Goal: Task Accomplishment & Management: Complete application form

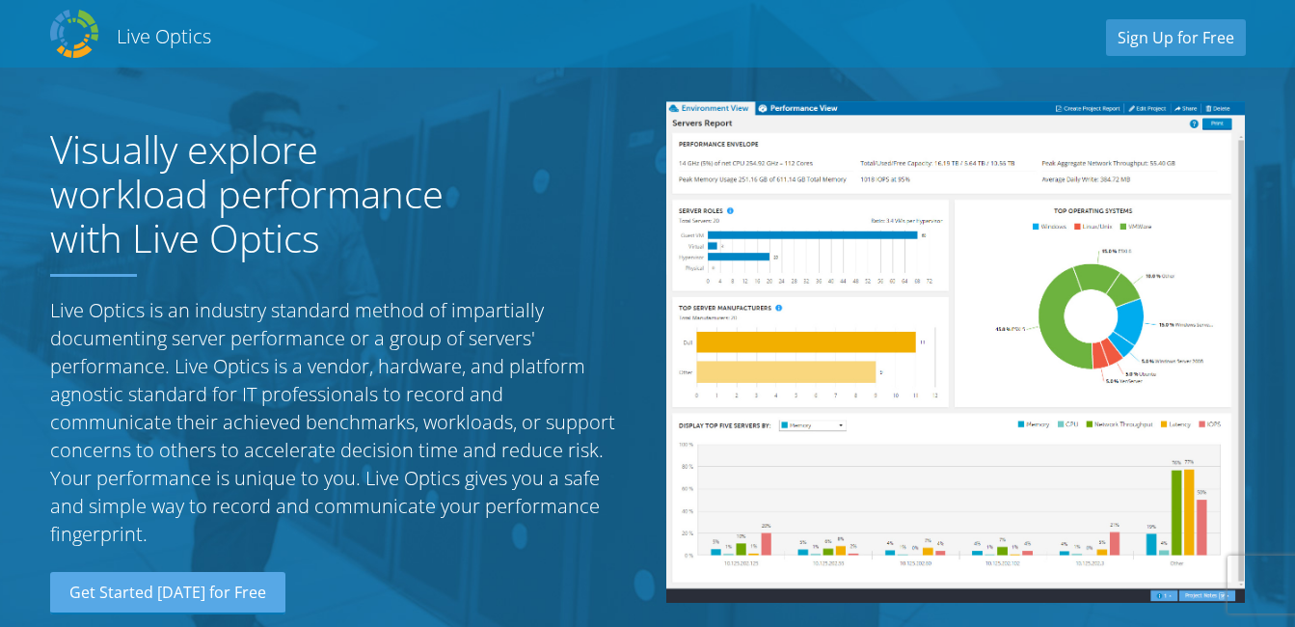
scroll to position [2010, 0]
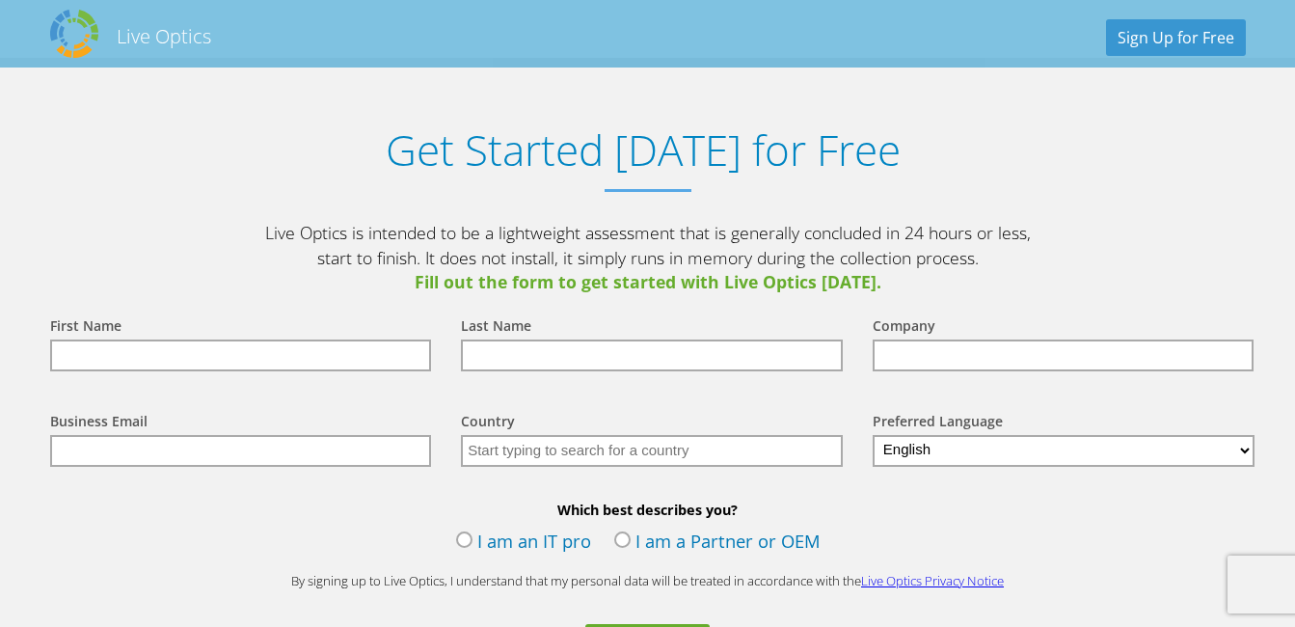
click at [93, 359] on input "text" at bounding box center [241, 355] width 382 height 32
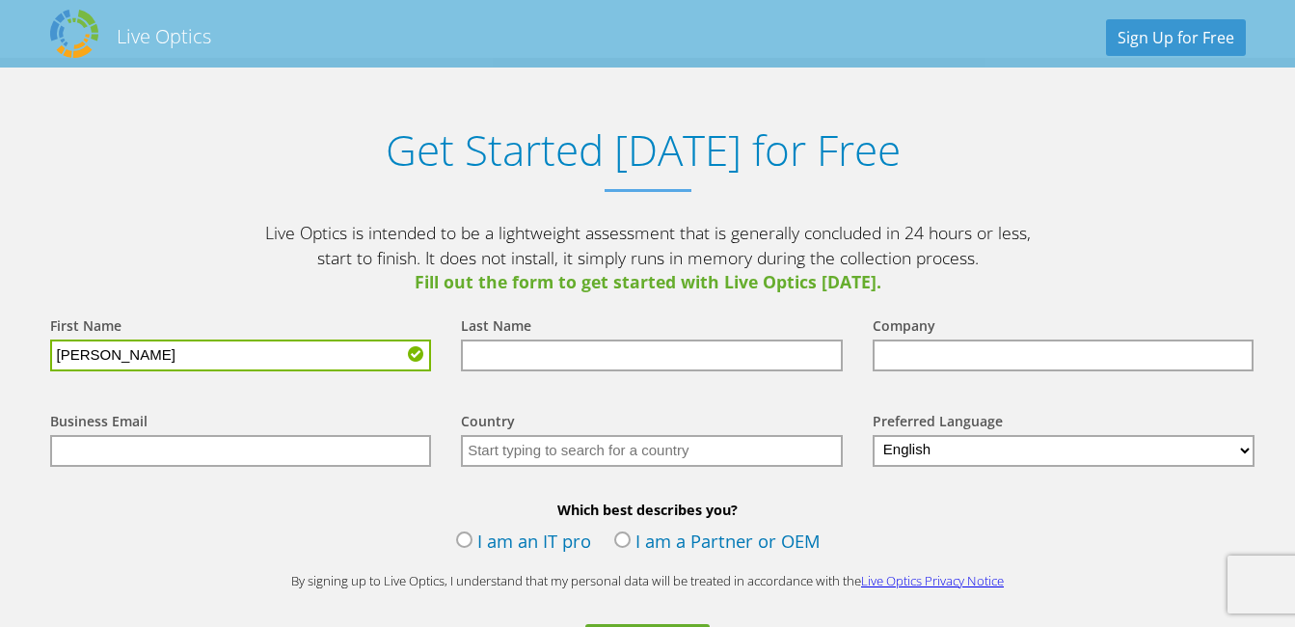
drag, startPoint x: 132, startPoint y: 352, endPoint x: 85, endPoint y: 362, distance: 48.2
click at [85, 362] on input "Ivan Foong" at bounding box center [241, 355] width 382 height 32
type input "[PERSON_NAME]"
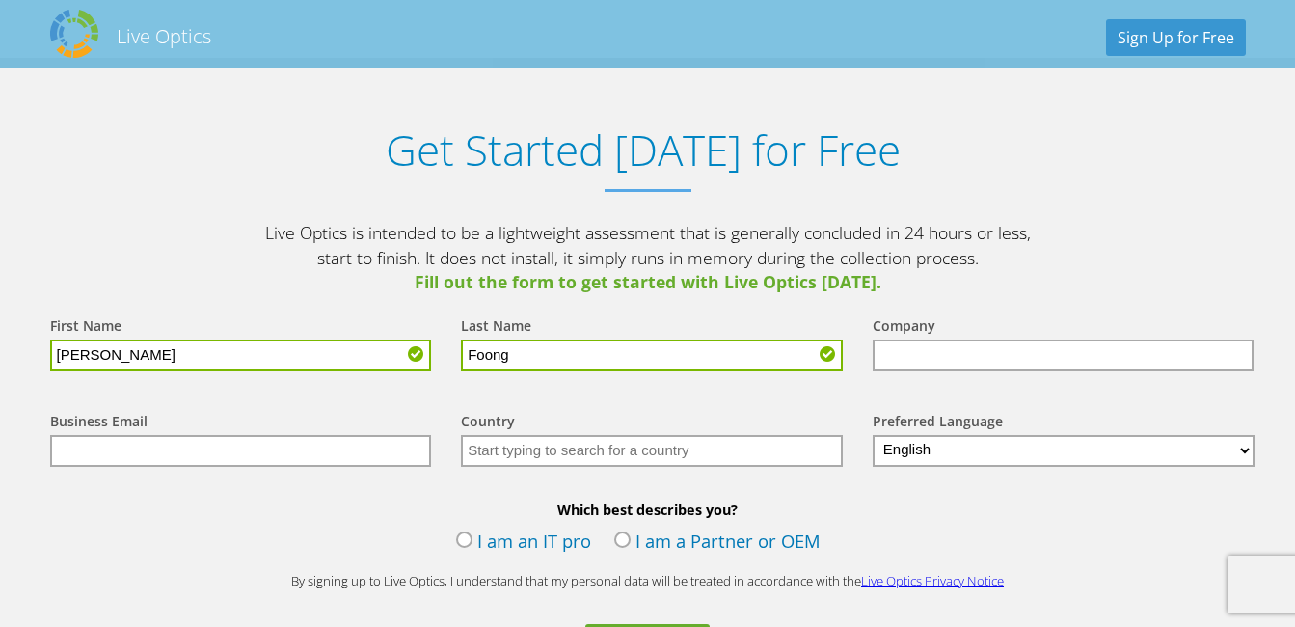
type input "Foong"
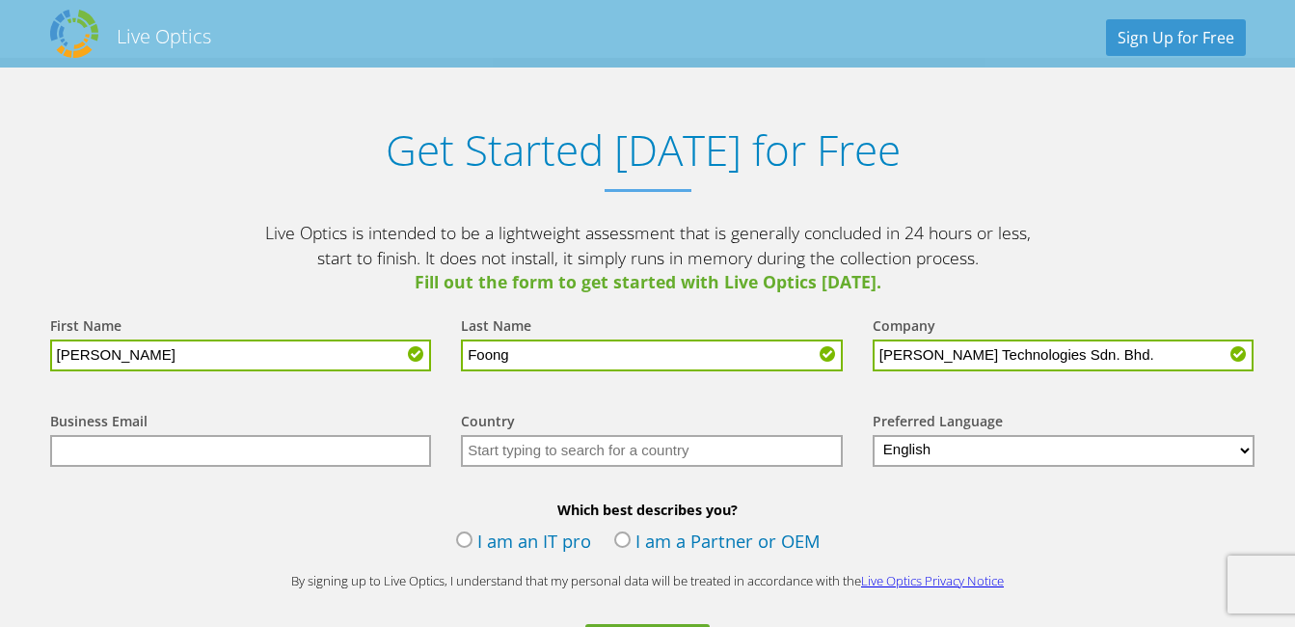
type input "[PERSON_NAME] Technologies Sdn. Bhd."
click at [188, 454] on input "text" at bounding box center [241, 451] width 382 height 32
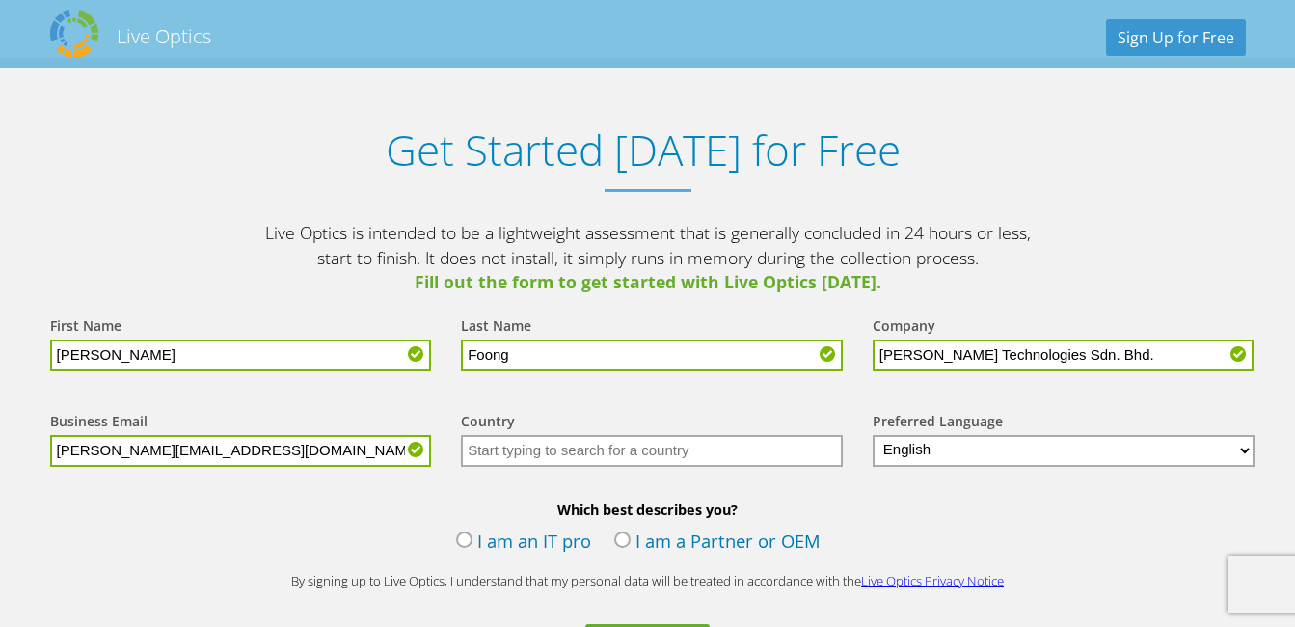
type input "[PERSON_NAME][EMAIL_ADDRESS][DOMAIN_NAME]"
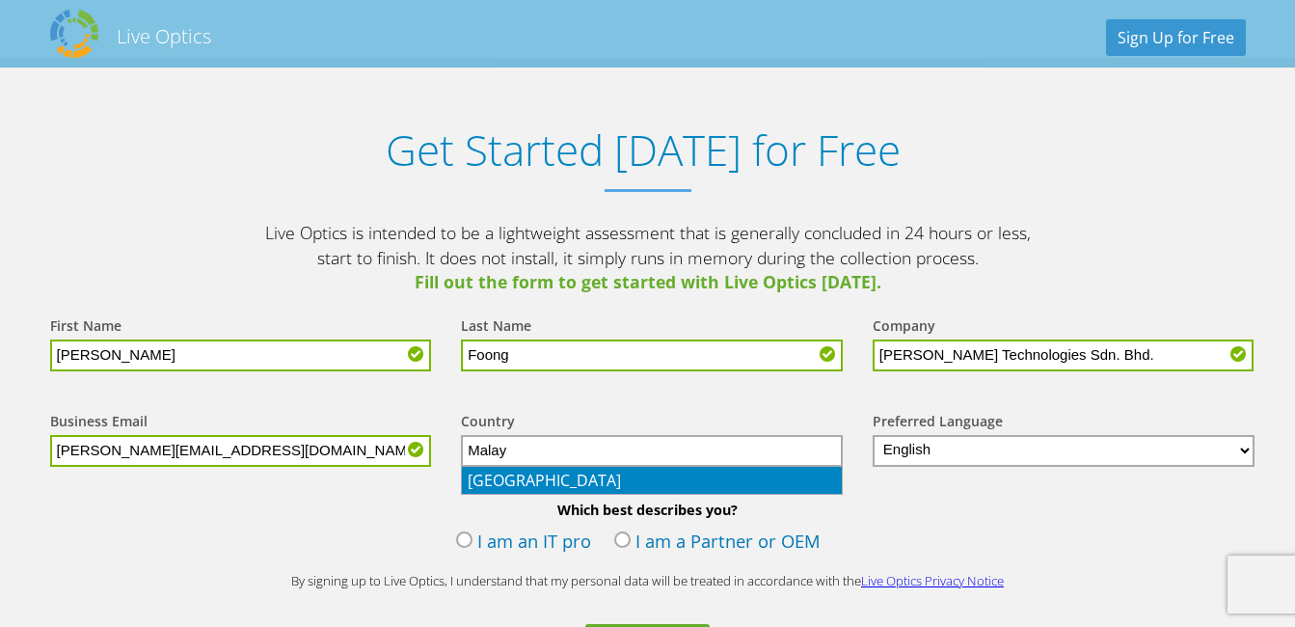
type input "[GEOGRAPHIC_DATA]"
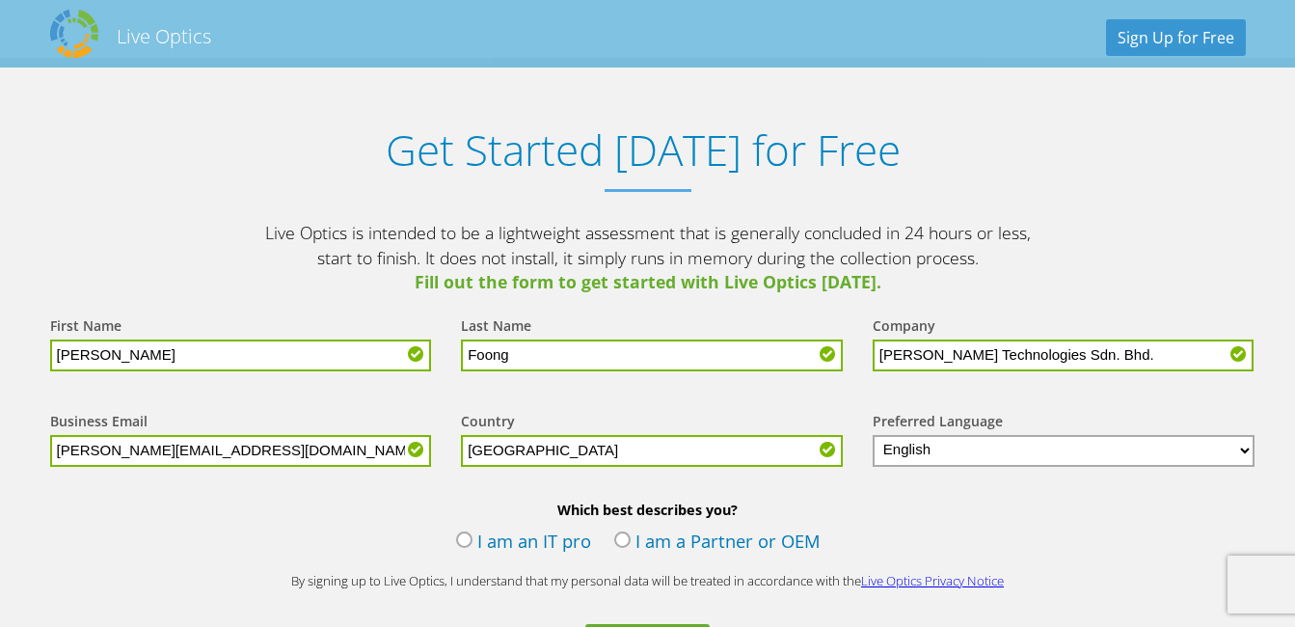
click at [1045, 453] on select "English Deutsch Español Français Italiano Polski Português Русский 한국어 中文 日本語" at bounding box center [1063, 451] width 383 height 32
click at [1044, 451] on select "English Deutsch Español Français Italiano Polski Português Русский 한국어 中文 日本語" at bounding box center [1063, 451] width 383 height 32
click at [1041, 491] on form "First Name Ivan Last Name Foong Company Haas Technologies Sdn. Bhd. Business Em…" at bounding box center [648, 515] width 1234 height 440
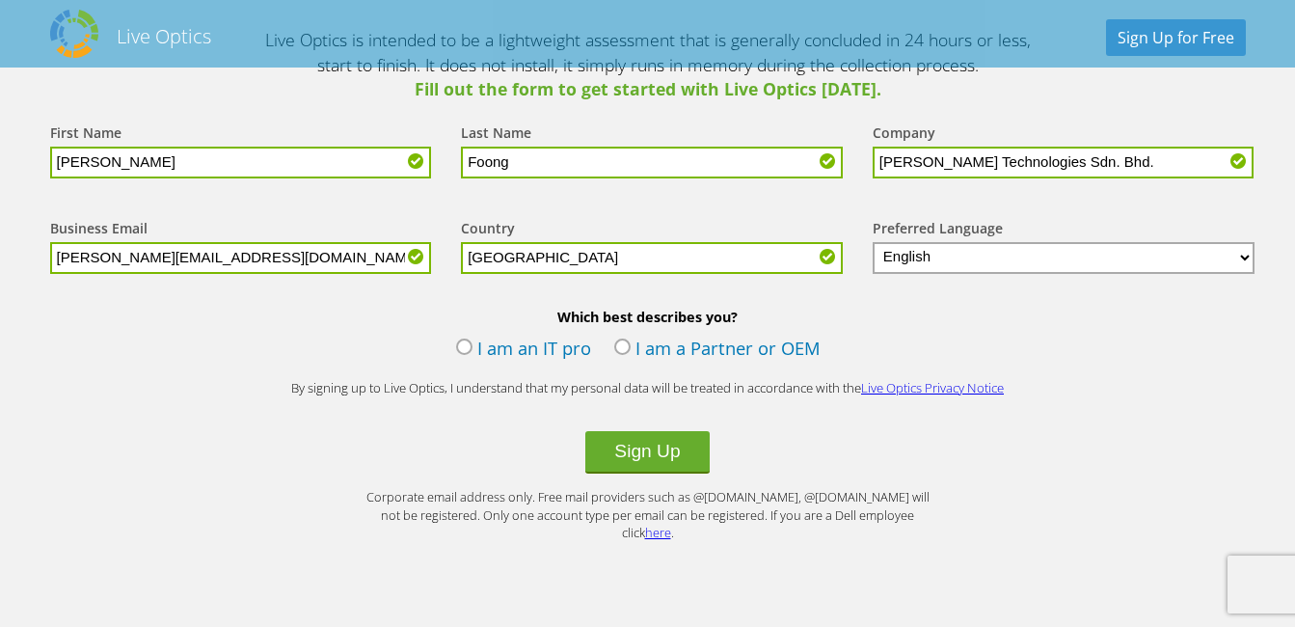
drag, startPoint x: 503, startPoint y: 347, endPoint x: 623, endPoint y: 376, distance: 123.0
click at [503, 349] on label "I am an IT pro" at bounding box center [523, 349] width 135 height 29
click at [0, 0] on input "I am an IT pro" at bounding box center [0, 0] width 0 height 0
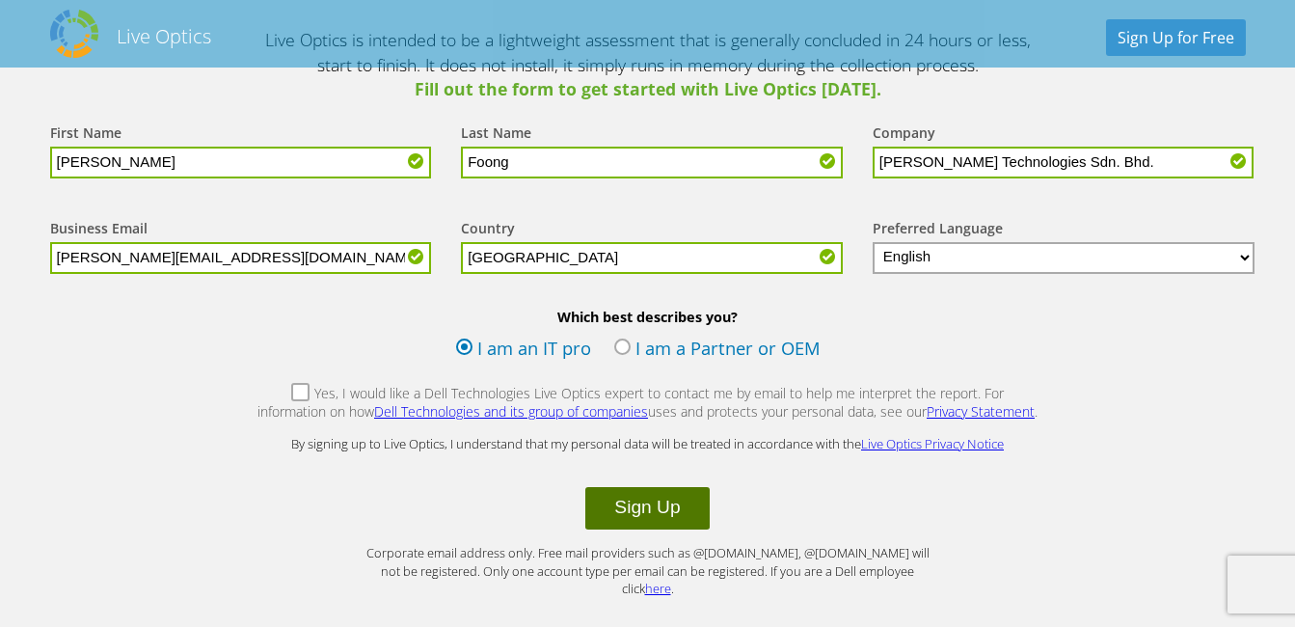
click at [647, 498] on button "Sign Up" at bounding box center [646, 508] width 123 height 42
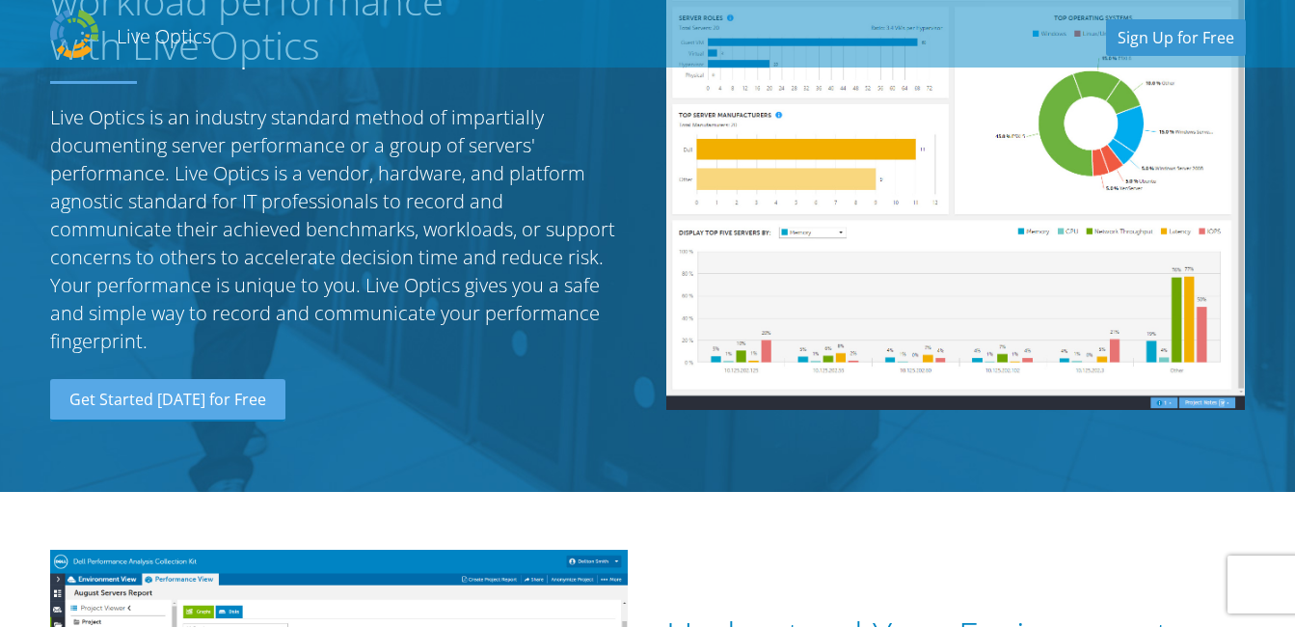
scroll to position [96, 0]
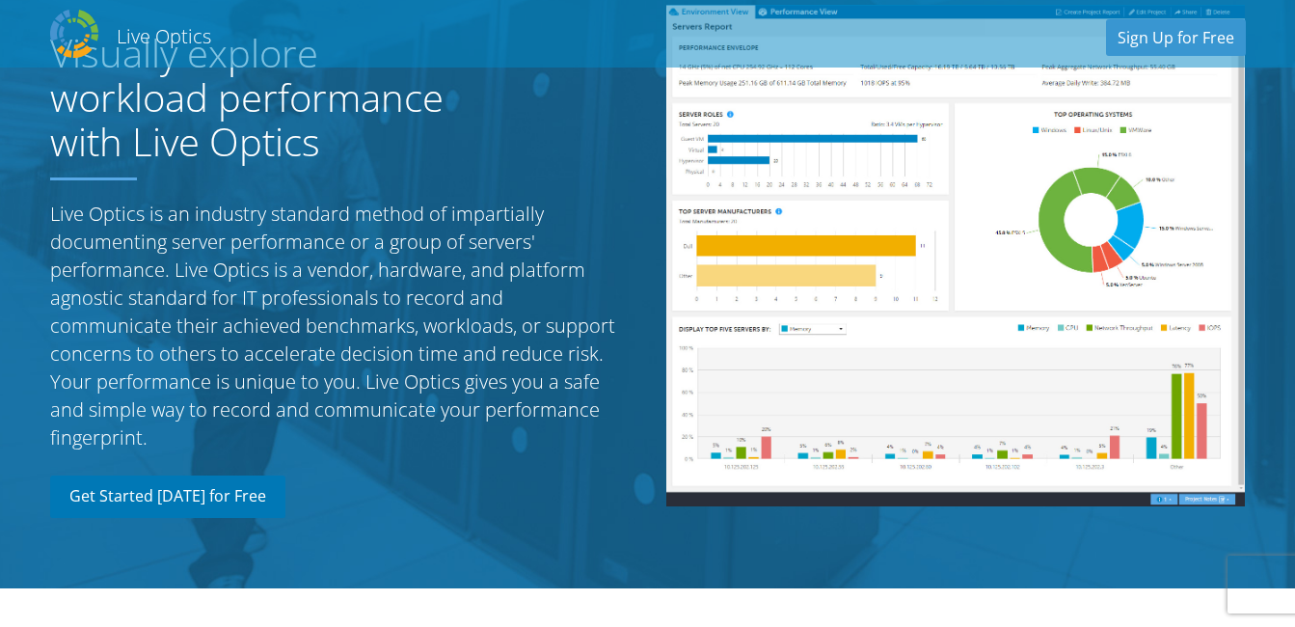
click at [191, 494] on link "Get Started [DATE] for Free" at bounding box center [167, 496] width 235 height 42
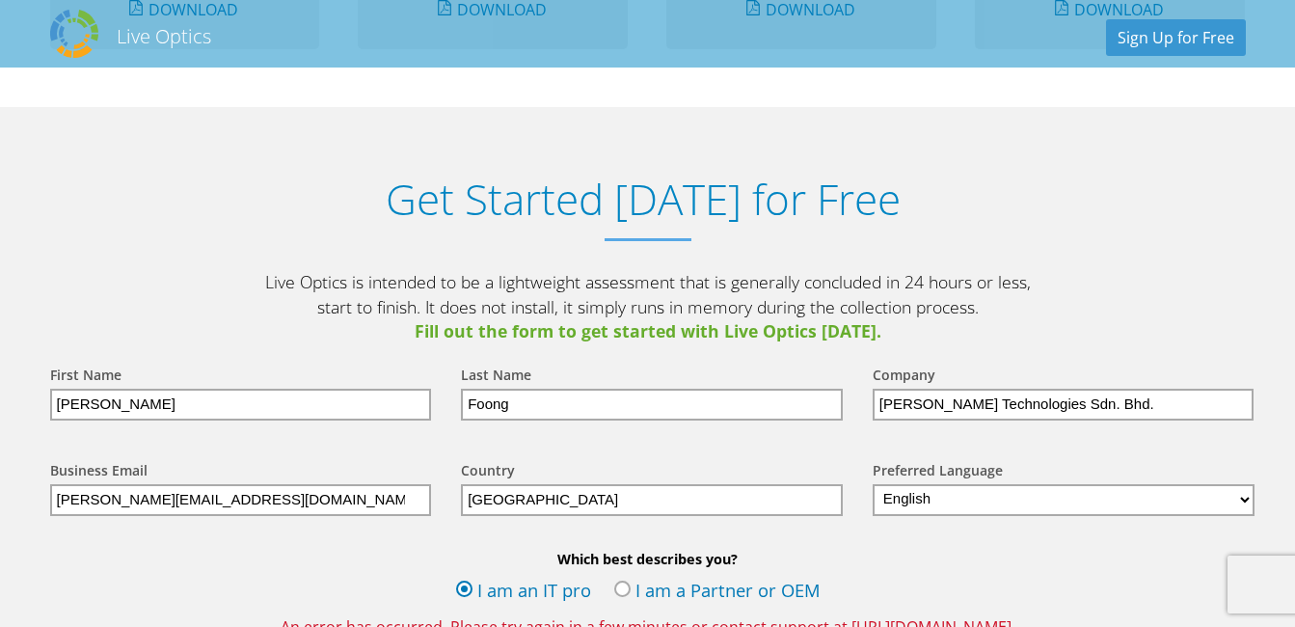
scroll to position [2010, 0]
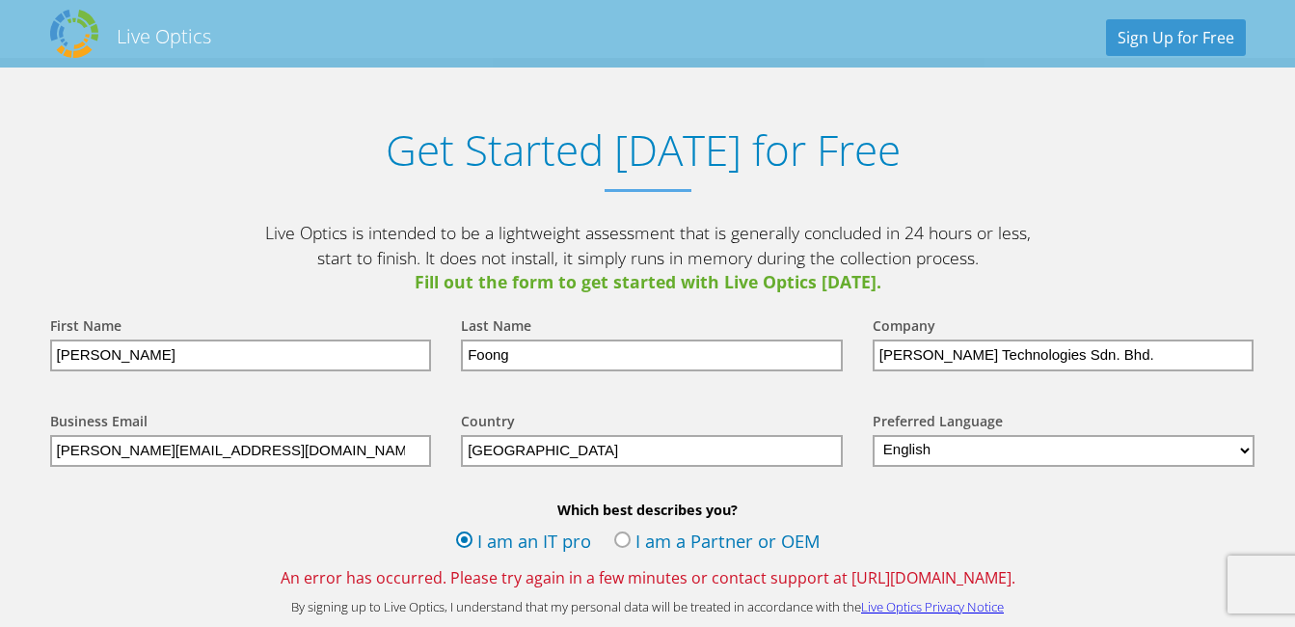
click at [1107, 553] on div "Which best describes you? I am an IT pro I am a Partner or OEM An error has occ…" at bounding box center [648, 544] width 1234 height 88
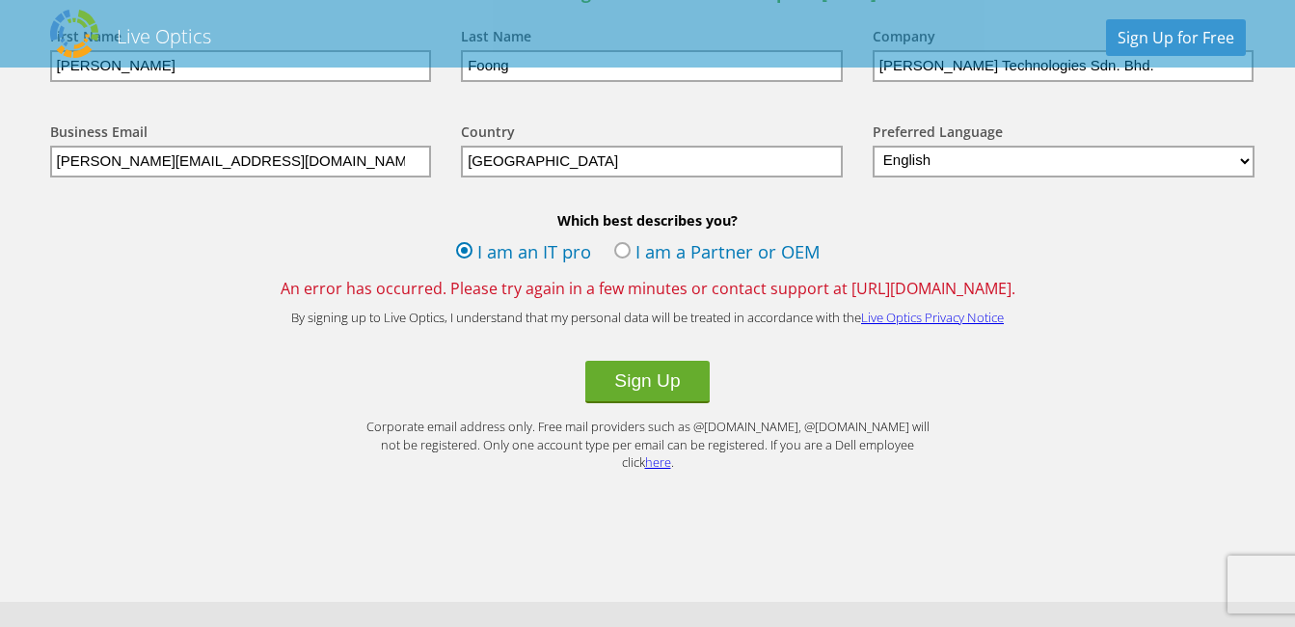
scroll to position [2203, 0]
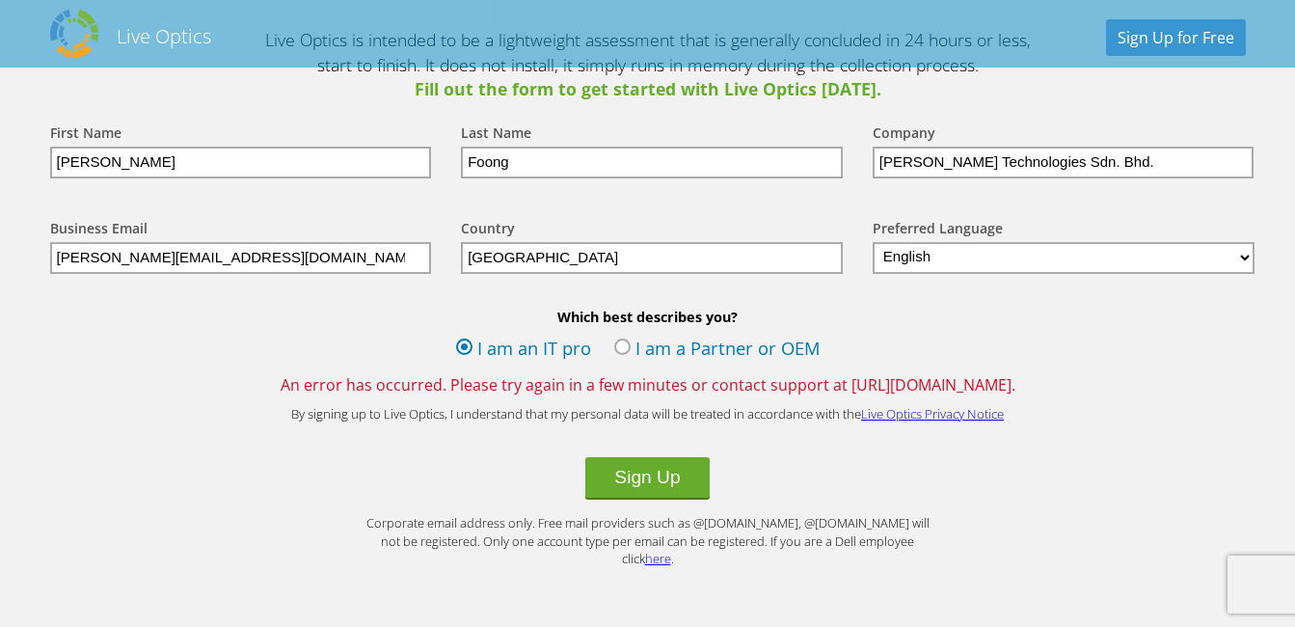
click at [626, 352] on label "I am a Partner or OEM" at bounding box center [717, 349] width 206 height 29
click at [0, 0] on input "I am a Partner or OEM" at bounding box center [0, 0] width 0 height 0
click at [474, 352] on label "I am an IT pro" at bounding box center [523, 349] width 135 height 29
click at [0, 0] on input "I am an IT pro" at bounding box center [0, 0] width 0 height 0
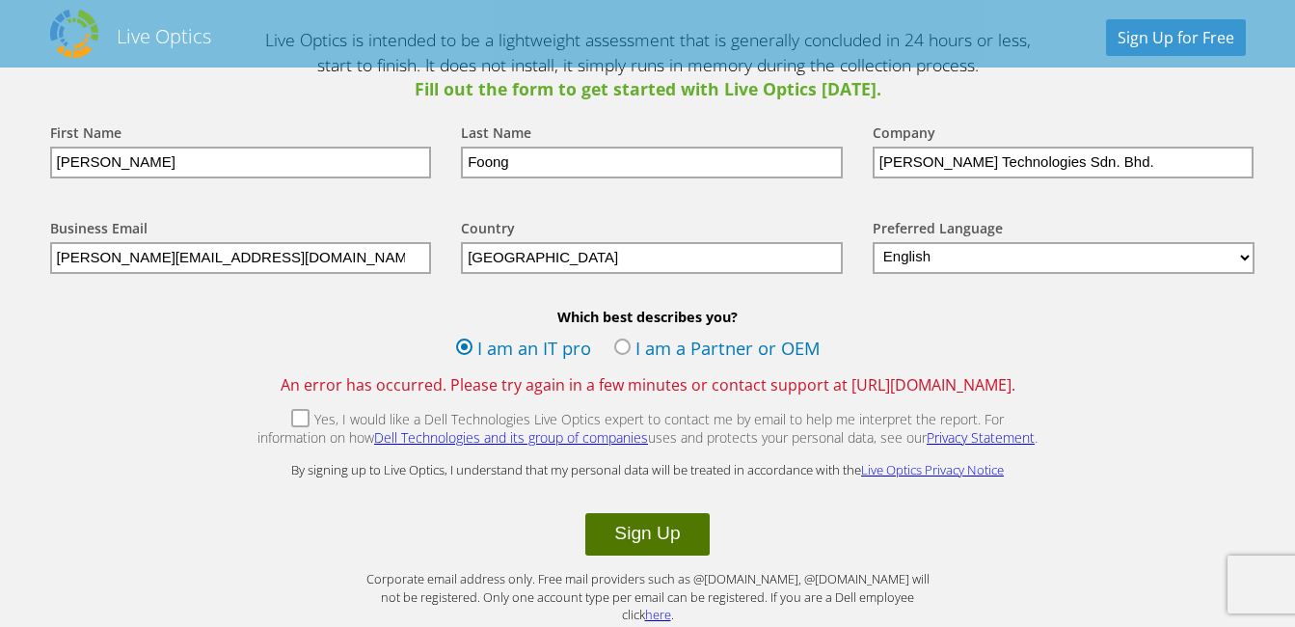
click at [650, 537] on button "Sign Up" at bounding box center [646, 534] width 123 height 42
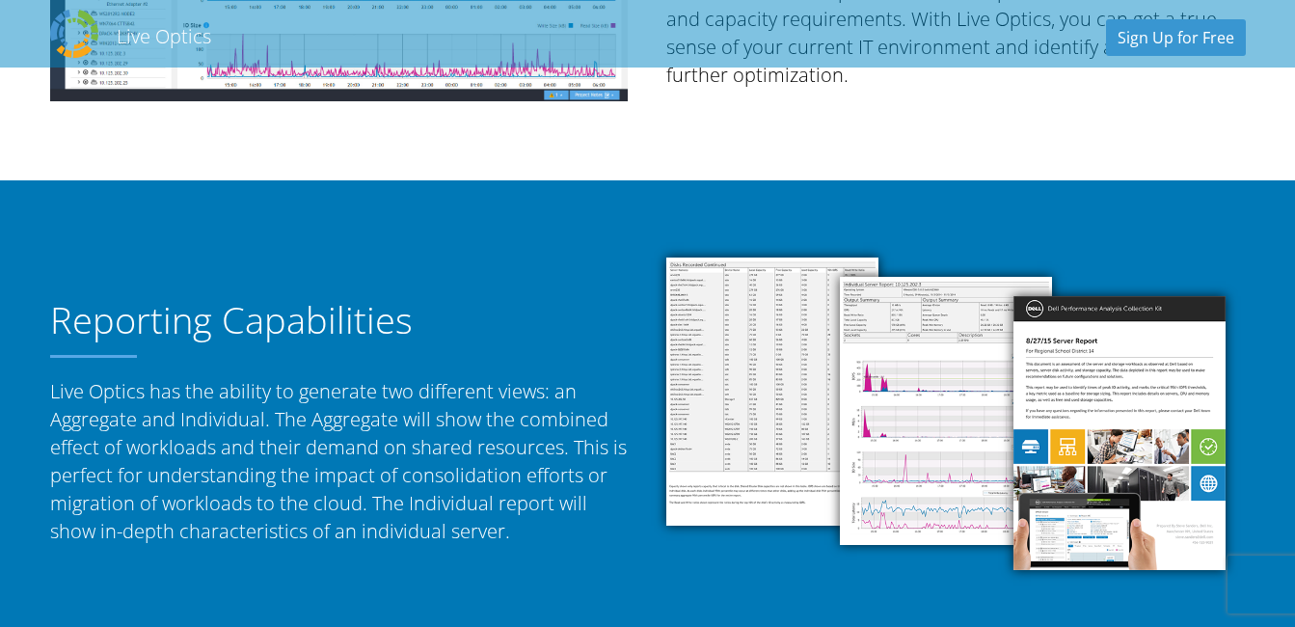
scroll to position [1446, 0]
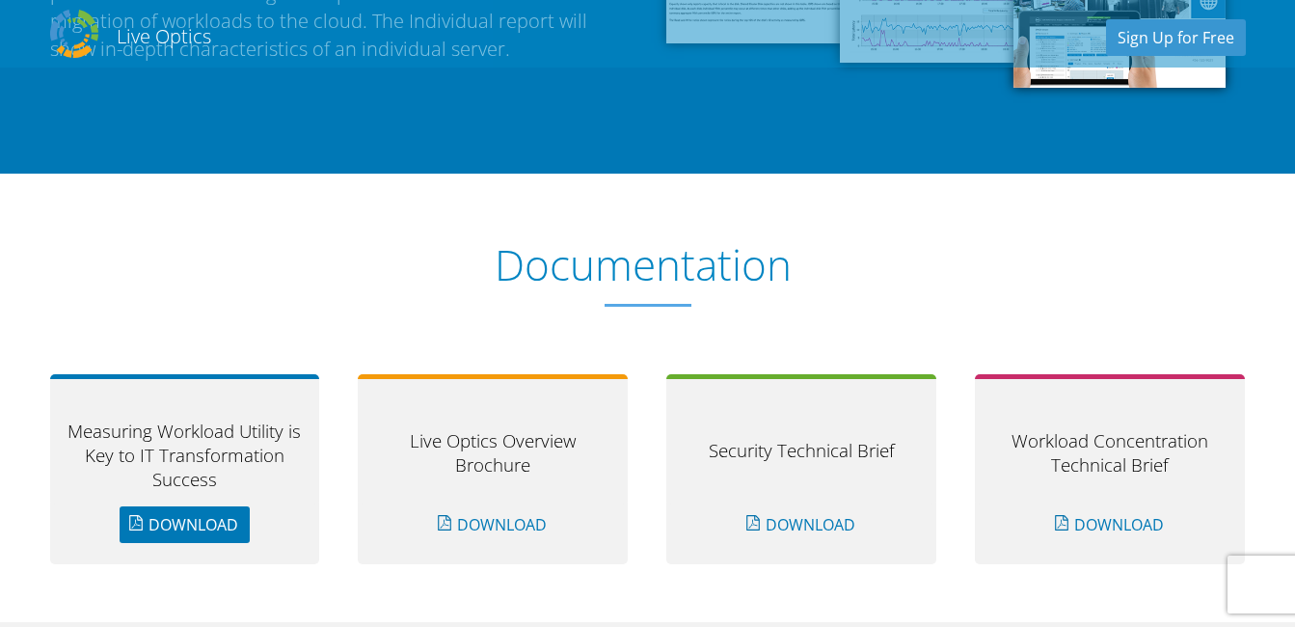
click at [205, 527] on link "Download" at bounding box center [185, 524] width 130 height 37
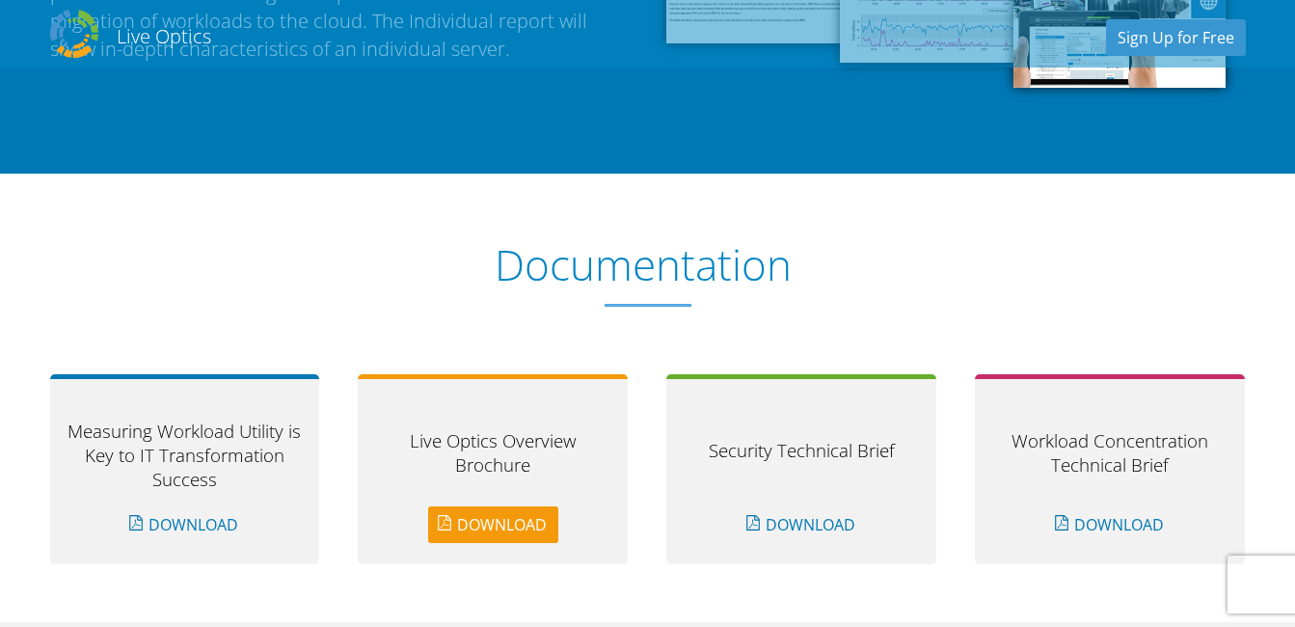
click at [508, 529] on link "Download" at bounding box center [493, 524] width 130 height 37
click at [601, 602] on div "Documentation Measuring Workload Utility is Key to IT Transformation Success Do…" at bounding box center [648, 398] width 1234 height 449
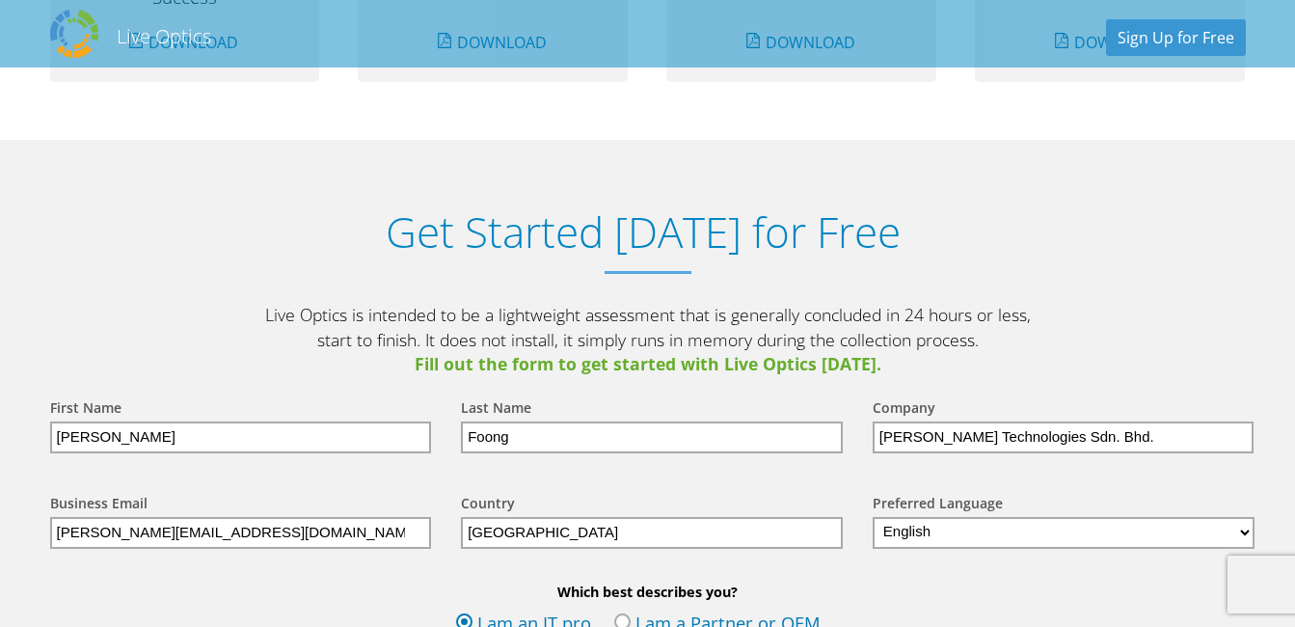
scroll to position [2121, 0]
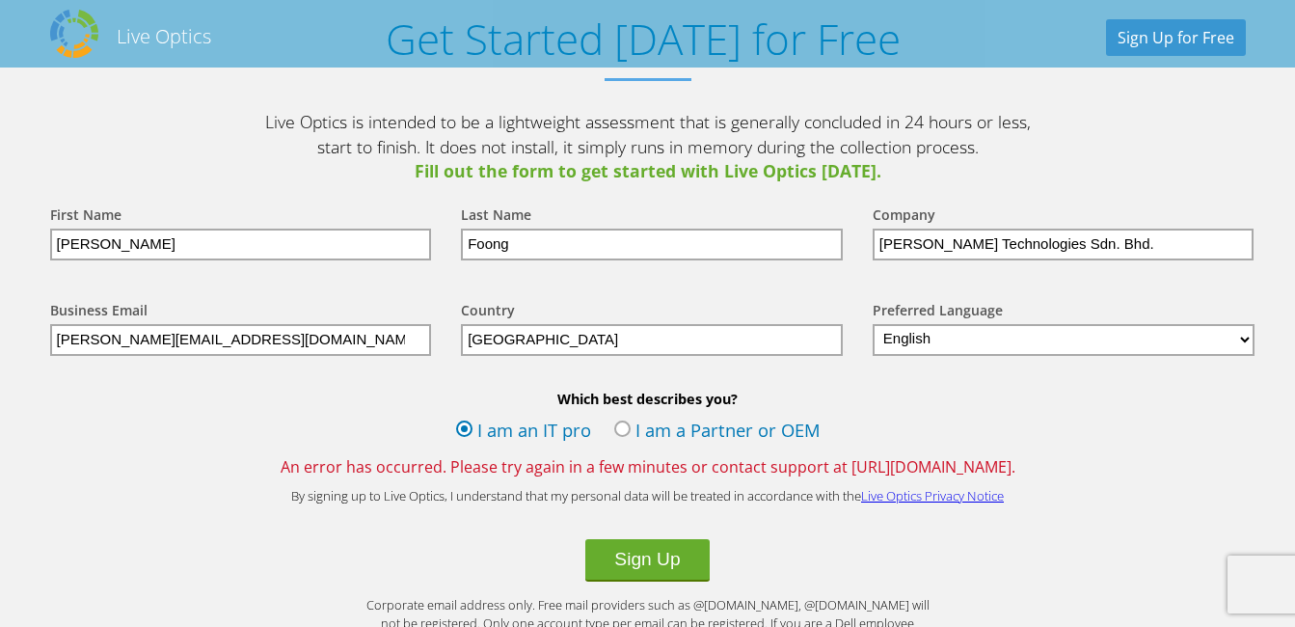
click at [1206, 453] on div "Which best describes you? I am an IT pro I am a Partner or OEM An error has occ…" at bounding box center [648, 433] width 1234 height 88
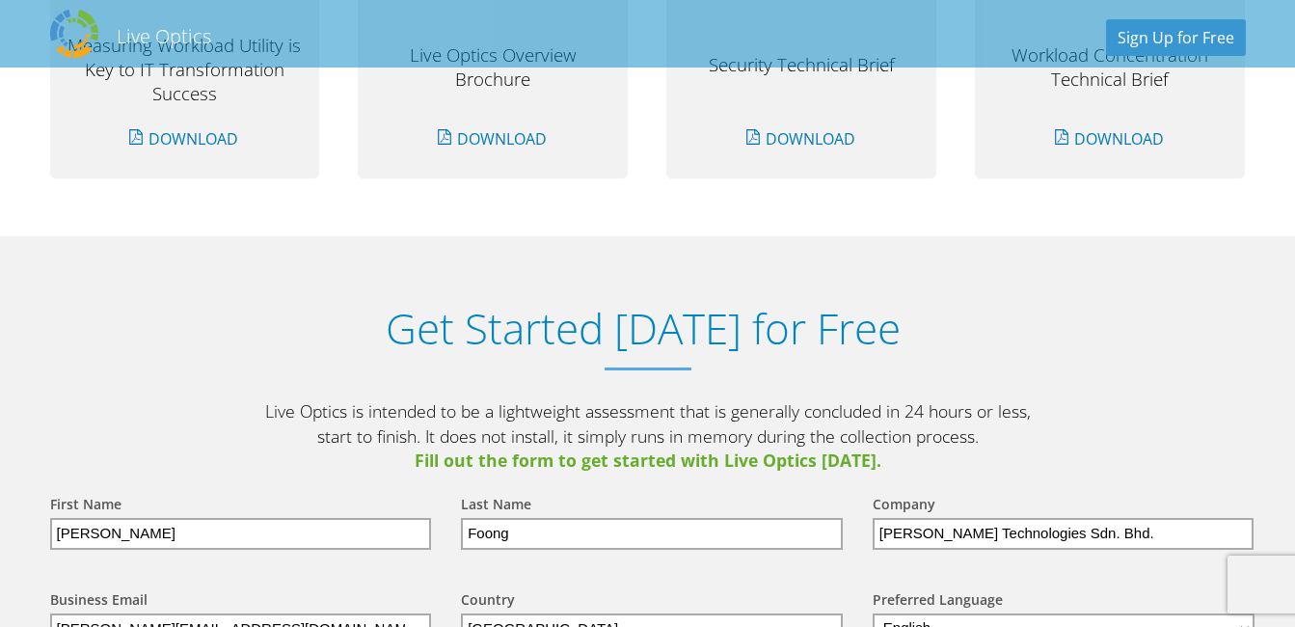
scroll to position [1542, 0]
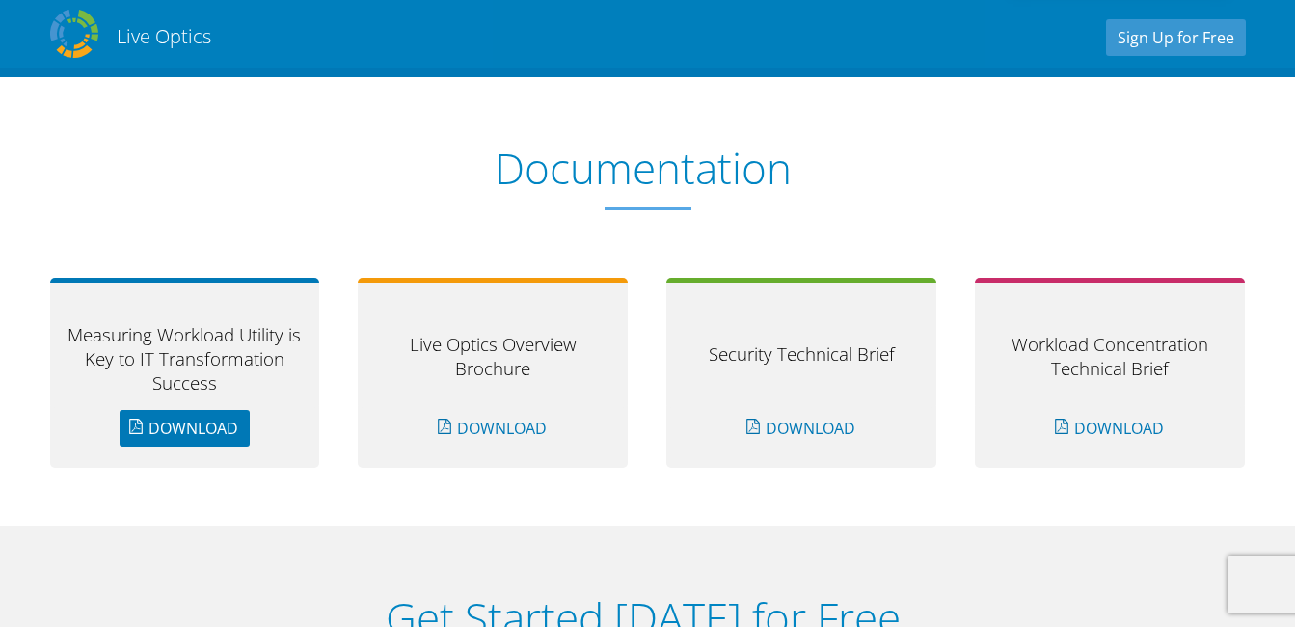
click at [191, 423] on link "Download" at bounding box center [185, 428] width 130 height 37
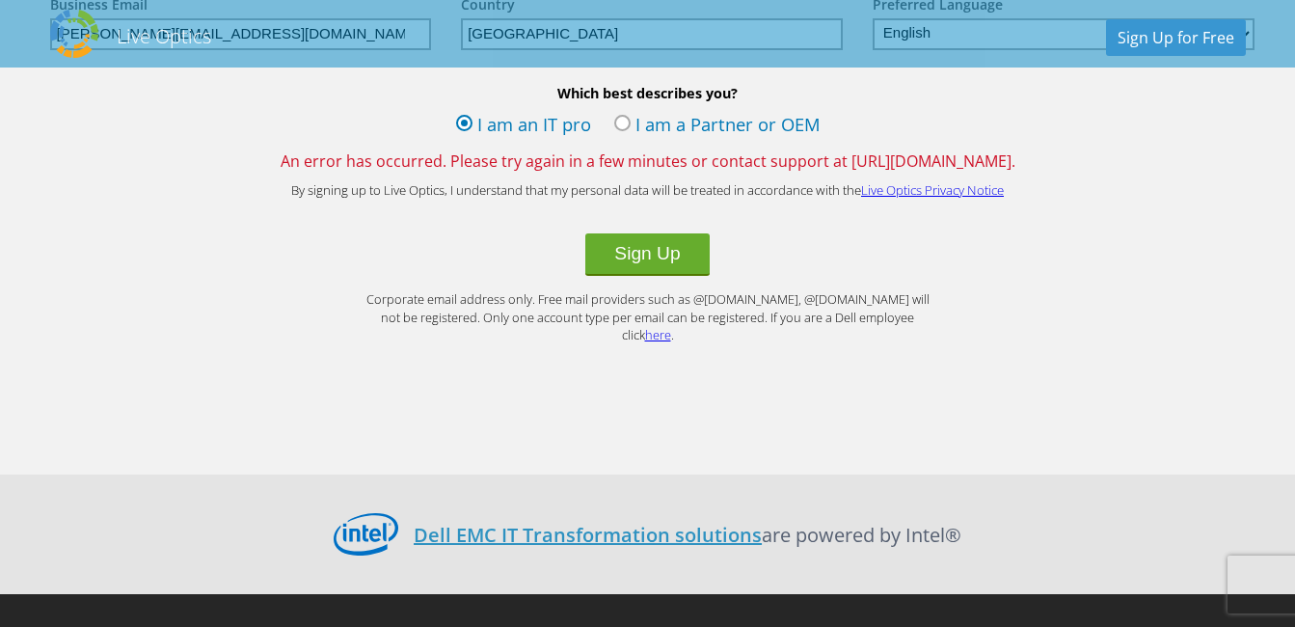
scroll to position [2330, 0]
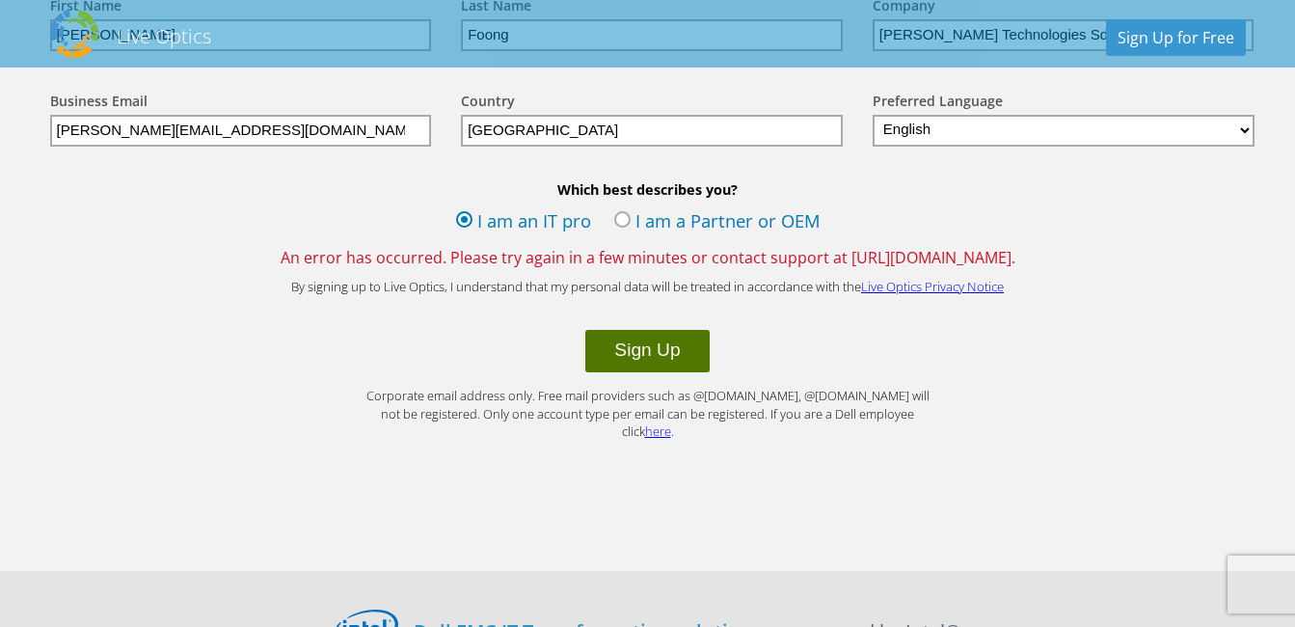
click at [679, 349] on button "Sign Up" at bounding box center [646, 351] width 123 height 42
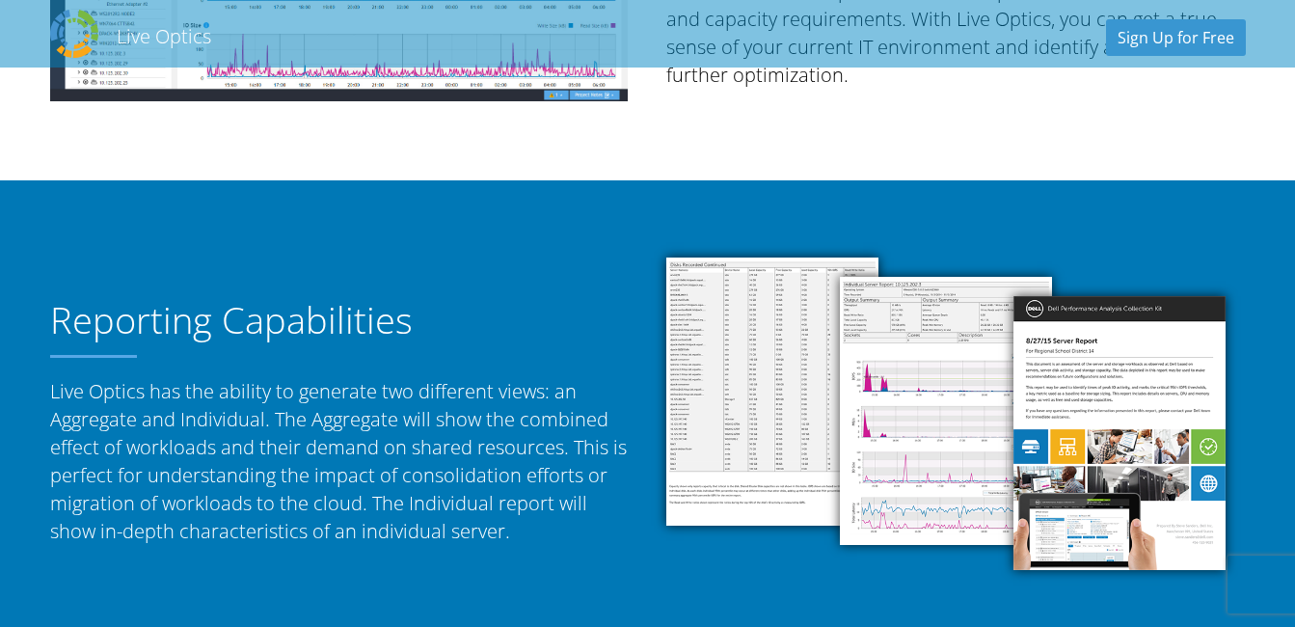
scroll to position [771, 0]
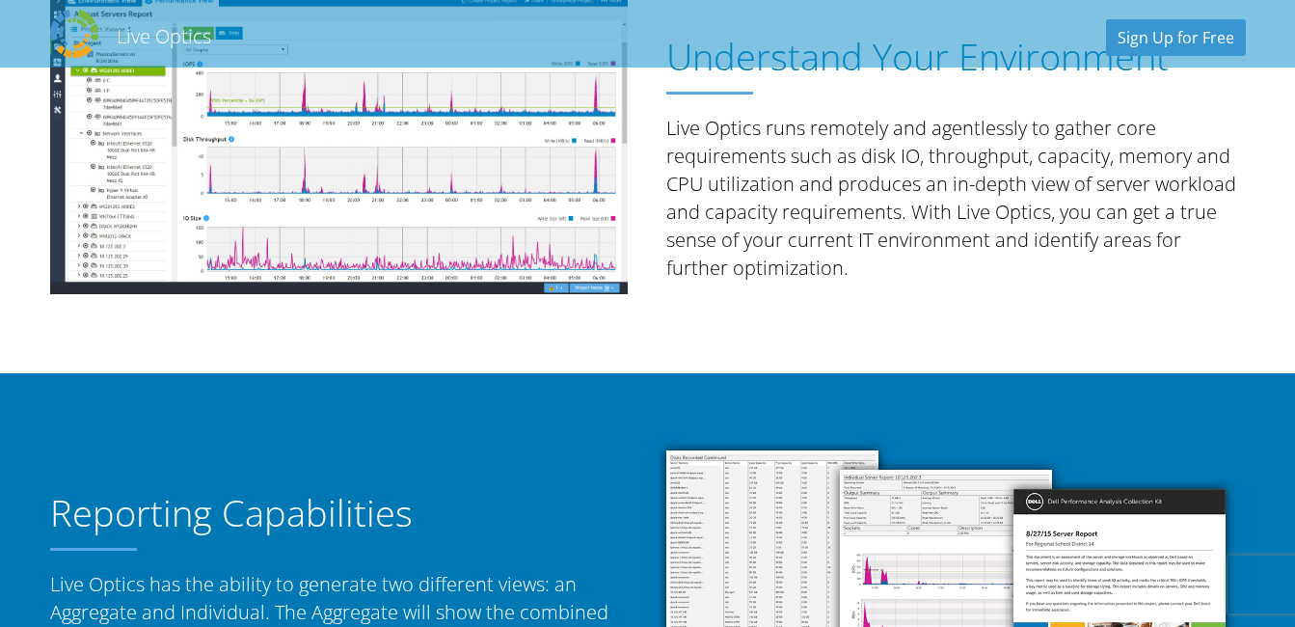
drag, startPoint x: 1263, startPoint y: 66, endPoint x: 1252, endPoint y: 67, distance: 10.6
click at [1259, 67] on header "Live Optics Live Optics Sign Up for Free" at bounding box center [647, 33] width 1295 height 67
click at [1164, 31] on link "Sign Up for Free" at bounding box center [1176, 37] width 140 height 37
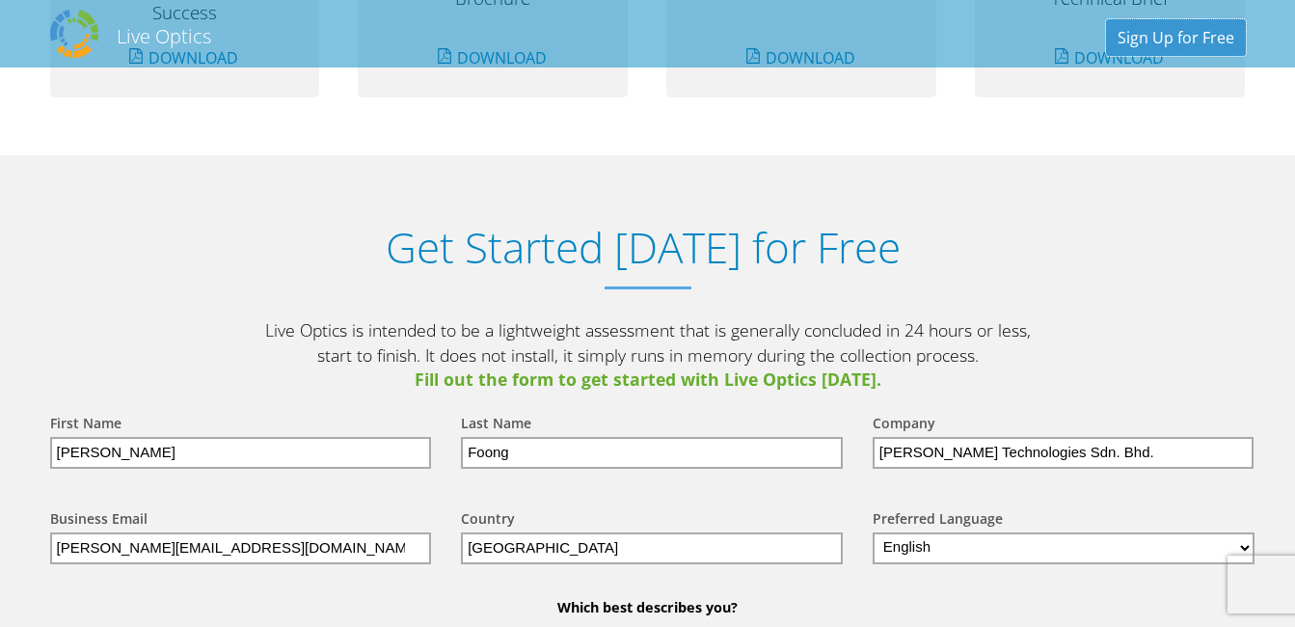
scroll to position [2010, 0]
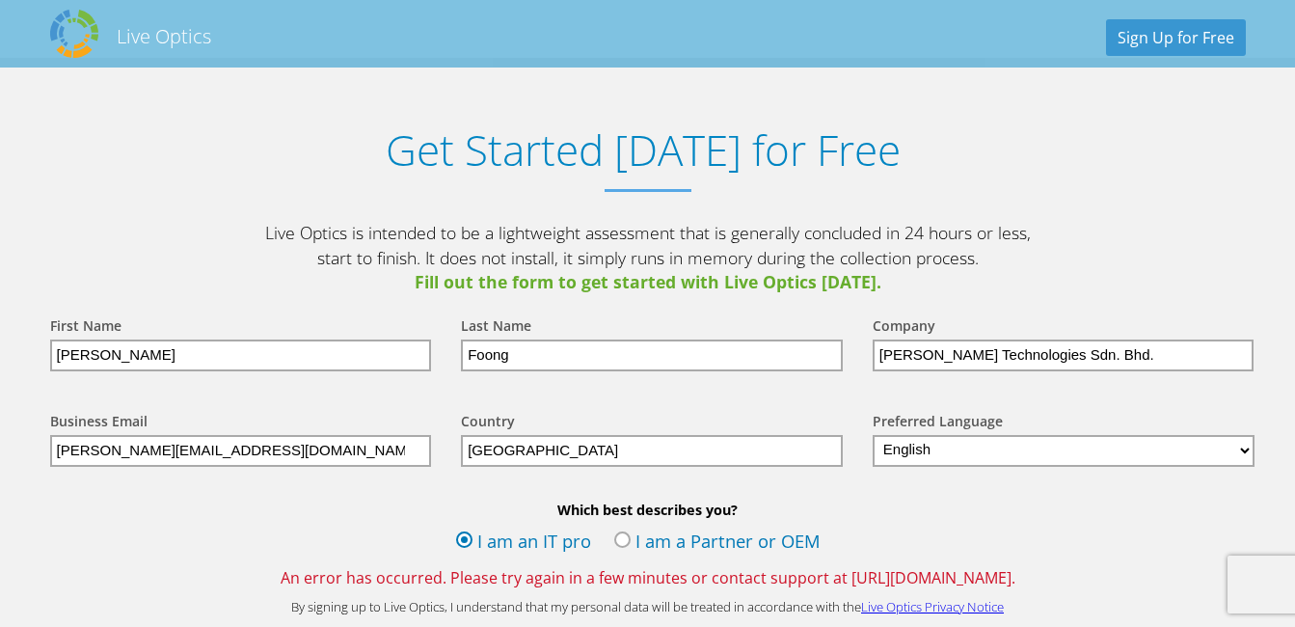
drag, startPoint x: 632, startPoint y: 541, endPoint x: 645, endPoint y: 538, distance: 12.9
click at [634, 540] on label "I am a Partner or OEM" at bounding box center [717, 542] width 206 height 29
click at [0, 0] on input "I am a Partner or OEM" at bounding box center [0, 0] width 0 height 0
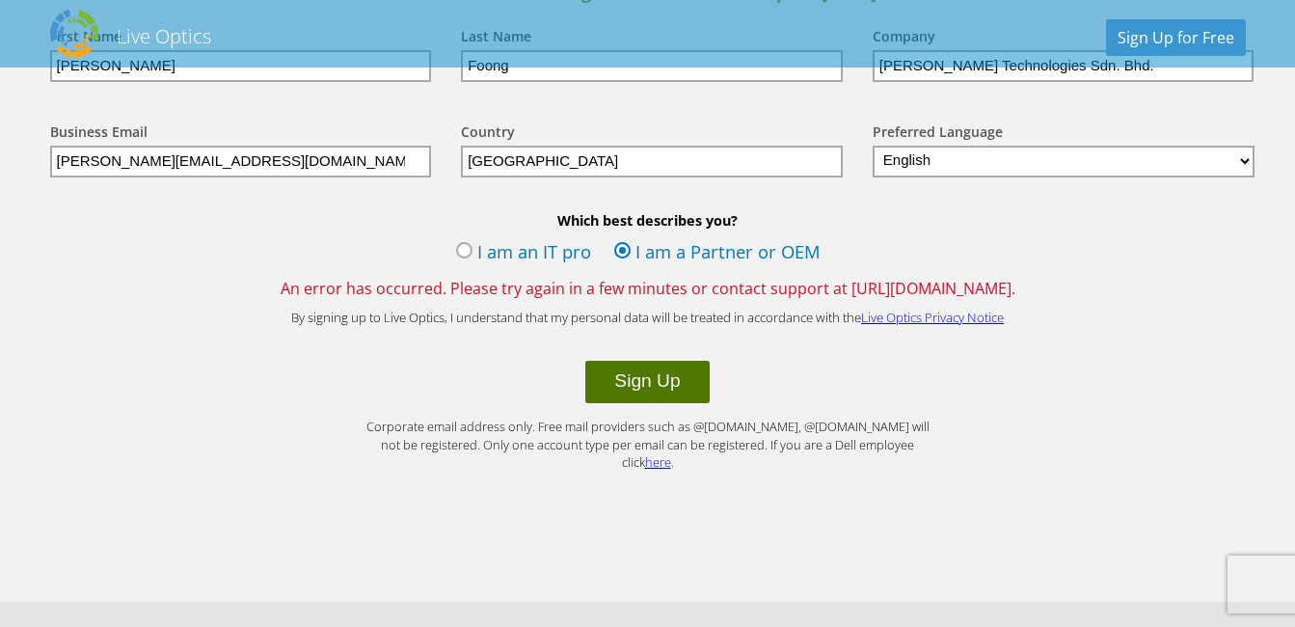
click at [636, 389] on button "Sign Up" at bounding box center [646, 382] width 123 height 42
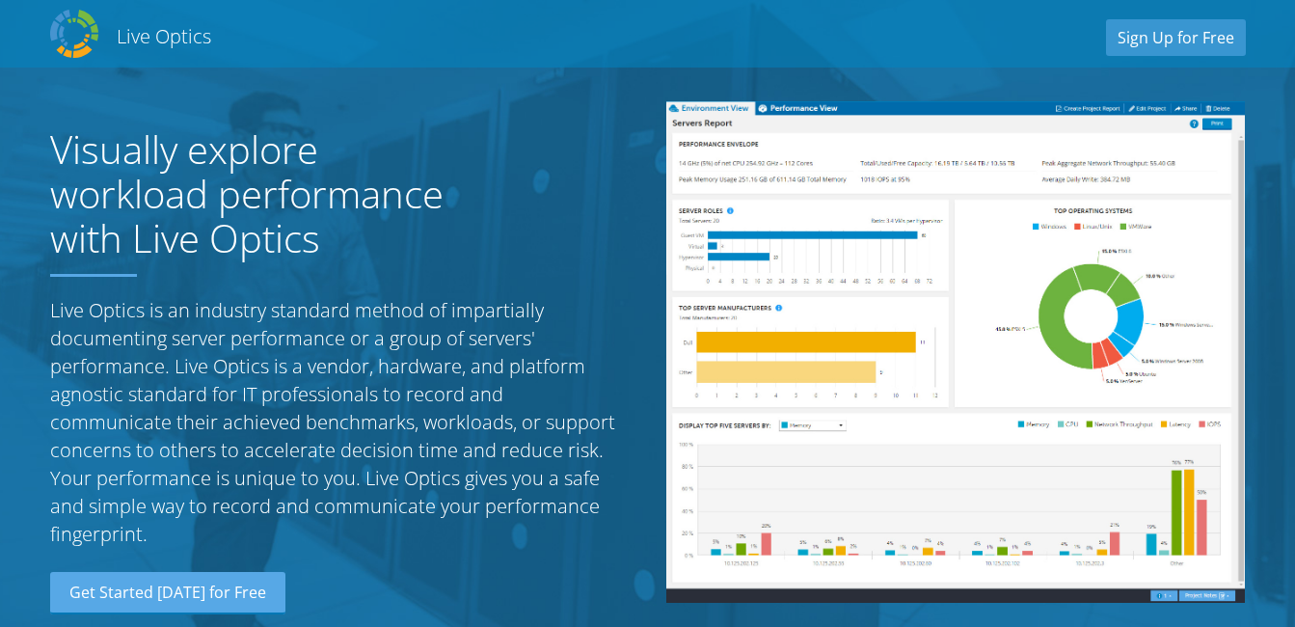
select select "152"
